Goal: Task Accomplishment & Management: Complete application form

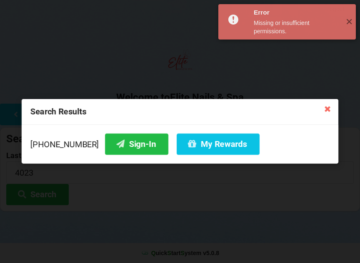
click at [330, 111] on icon at bounding box center [327, 108] width 13 height 13
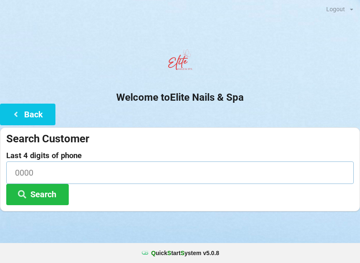
click at [86, 168] on input at bounding box center [179, 173] width 347 height 22
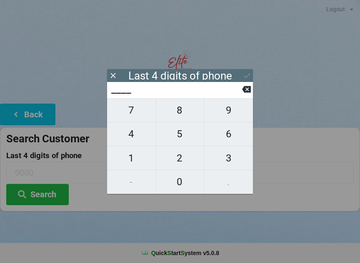
click at [132, 158] on span "1" at bounding box center [131, 157] width 48 height 17
type input "1___"
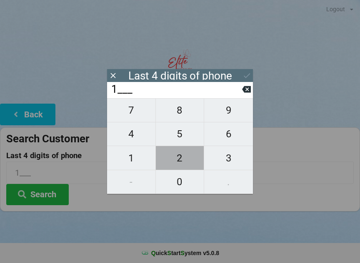
click at [177, 158] on span "2" at bounding box center [180, 157] width 48 height 17
type input "12__"
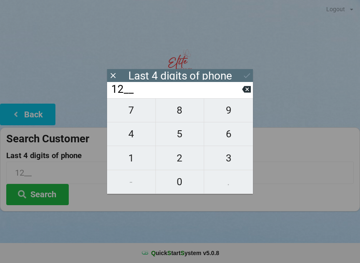
click at [232, 157] on span "3" at bounding box center [228, 157] width 49 height 17
type input "123_"
click at [230, 108] on span "9" at bounding box center [228, 110] width 49 height 17
type input "1239"
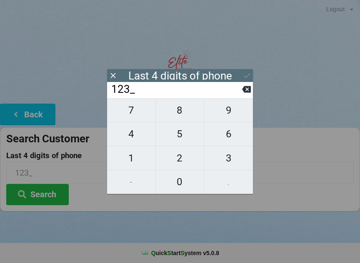
type input "1239"
click at [51, 202] on button "Search" at bounding box center [37, 194] width 62 height 21
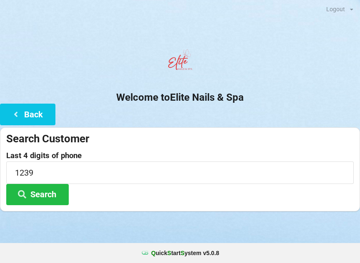
click at [46, 192] on button "Search" at bounding box center [37, 194] width 62 height 21
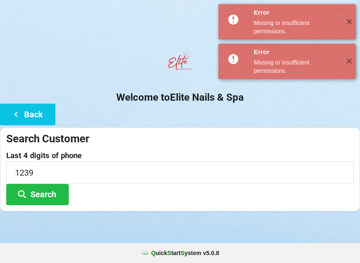
click at [355, 21] on span "✕" at bounding box center [349, 22] width 14 height 8
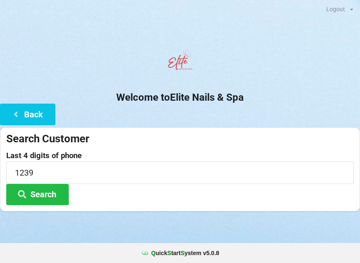
click at [37, 117] on button "Back" at bounding box center [27, 114] width 55 height 21
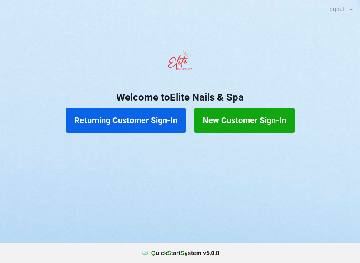
click at [131, 124] on button "Returning Customer Sign-In" at bounding box center [126, 120] width 120 height 25
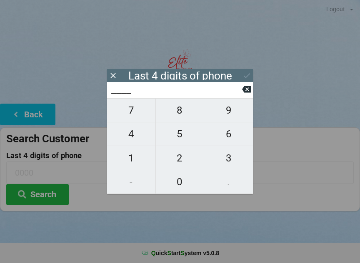
click at [139, 157] on span "1" at bounding box center [131, 157] width 48 height 17
type input "1___"
click at [183, 158] on span "2" at bounding box center [180, 157] width 48 height 17
type input "12__"
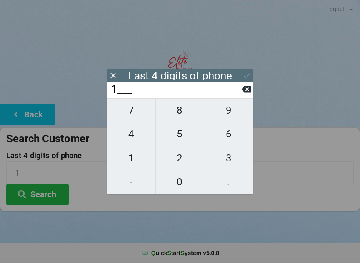
type input "12__"
click at [233, 157] on span "3" at bounding box center [228, 157] width 49 height 17
type input "123_"
click at [229, 109] on span "9" at bounding box center [228, 110] width 49 height 17
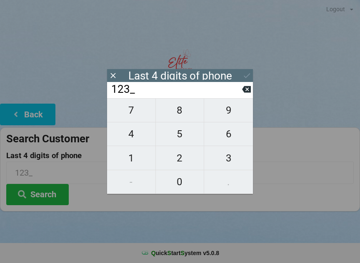
type input "1239"
click at [58, 191] on button "Search" at bounding box center [37, 194] width 62 height 21
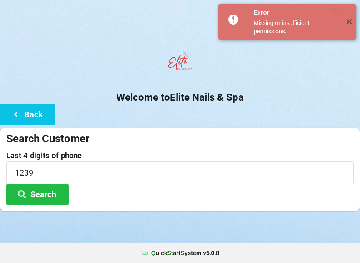
click at [32, 117] on button "Back" at bounding box center [27, 114] width 55 height 21
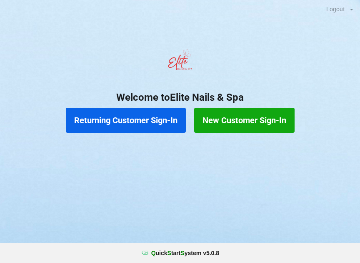
click at [237, 119] on button "New Customer Sign-In" at bounding box center [244, 120] width 100 height 25
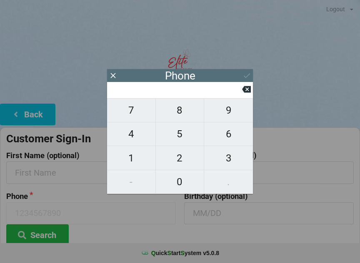
click at [137, 111] on span "7" at bounding box center [131, 110] width 48 height 17
type input "7"
click at [183, 112] on span "8" at bounding box center [180, 110] width 48 height 17
type input "78"
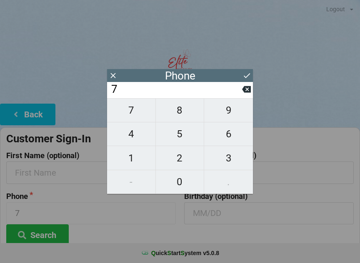
type input "78"
click at [229, 141] on span "6" at bounding box center [228, 133] width 49 height 17
type input "786"
click at [182, 162] on span "2" at bounding box center [180, 157] width 48 height 17
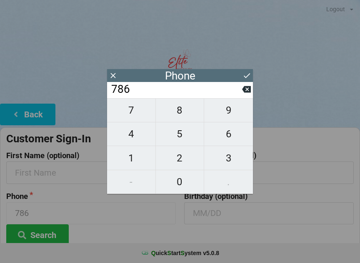
type input "7862"
click at [181, 159] on span "2" at bounding box center [180, 157] width 48 height 17
type input "78622"
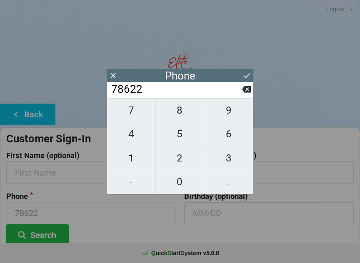
click at [137, 112] on span "7" at bounding box center [131, 110] width 48 height 17
type input "786227"
click at [132, 160] on span "1" at bounding box center [131, 157] width 48 height 17
type input "7862271"
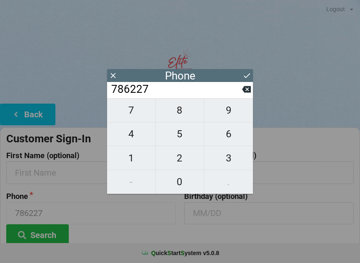
type input "7862271"
click at [183, 160] on span "2" at bounding box center [180, 157] width 48 height 17
type input "78622712"
click at [228, 164] on span "3" at bounding box center [228, 157] width 49 height 17
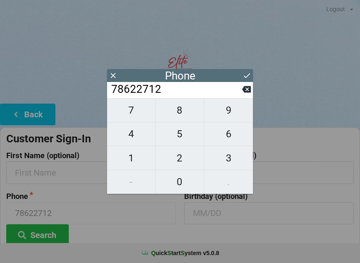
type input "786227123"
click at [233, 110] on span "9" at bounding box center [228, 110] width 49 height 17
type input "7862271239"
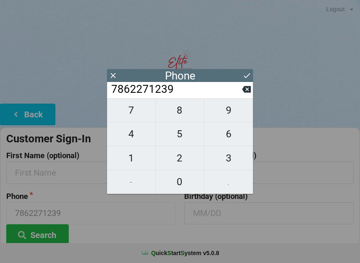
click at [248, 72] on icon at bounding box center [246, 75] width 9 height 9
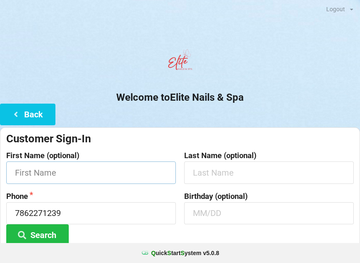
click at [104, 168] on input "text" at bounding box center [90, 173] width 169 height 22
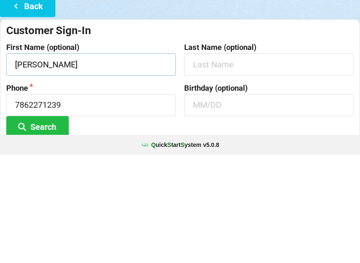
type input "[PERSON_NAME]"
click at [221, 202] on input "text" at bounding box center [268, 213] width 169 height 22
type input "1"
click at [145, 202] on input "7862271239" at bounding box center [90, 213] width 169 height 22
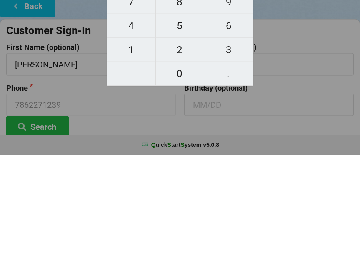
scroll to position [62, 0]
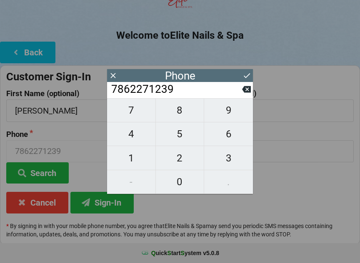
click at [246, 75] on icon at bounding box center [246, 75] width 9 height 9
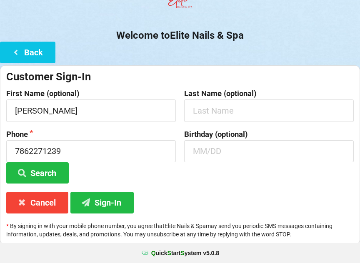
click at [47, 172] on button "Search" at bounding box center [37, 172] width 62 height 21
click at [107, 203] on button "Sign-In" at bounding box center [101, 202] width 63 height 21
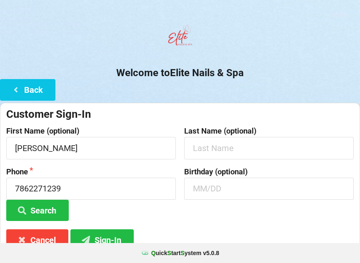
scroll to position [25, 0]
click at [43, 208] on button "Search" at bounding box center [37, 210] width 62 height 21
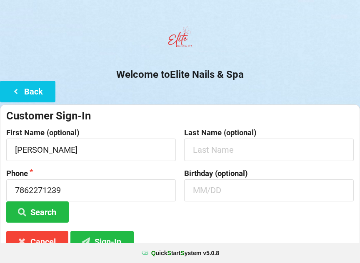
click at [37, 206] on button "Search" at bounding box center [37, 212] width 62 height 21
click at [33, 210] on button "Search" at bounding box center [37, 212] width 62 height 21
click at [25, 83] on button "Back" at bounding box center [27, 91] width 55 height 21
